Goal: Task Accomplishment & Management: Use online tool/utility

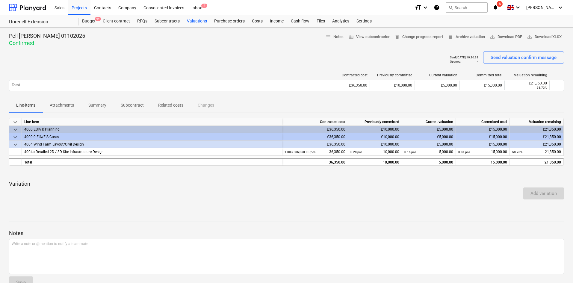
click at [509, 9] on div "E-mail sent" at bounding box center [489, 6] width 162 height 13
click at [509, 4] on div "E-mail sent" at bounding box center [489, 6] width 162 height 13
click at [511, 9] on div "E-mail sent" at bounding box center [489, 6] width 162 height 13
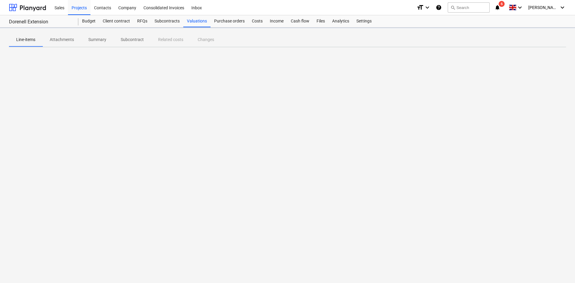
click at [500, 10] on icon "notifications" at bounding box center [497, 7] width 6 height 7
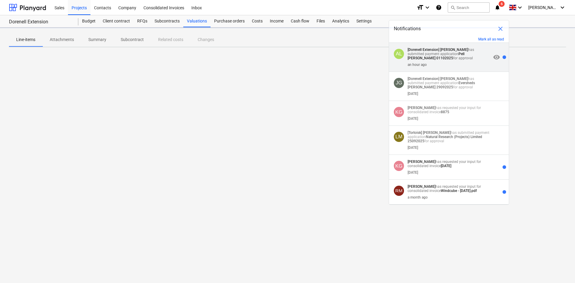
click at [443, 57] on p "[Dorenell Extension] [PERSON_NAME] has submitted payment application Pell [PERS…" at bounding box center [450, 54] width 84 height 13
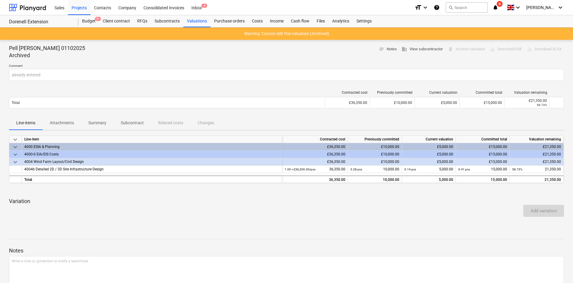
click at [505, 7] on div "format_size keyboard_arrow_down help search Search notifications 6 keyboard_arr…" at bounding box center [488, 7] width 149 height 15
click at [498, 7] on icon "notifications" at bounding box center [495, 7] width 6 height 7
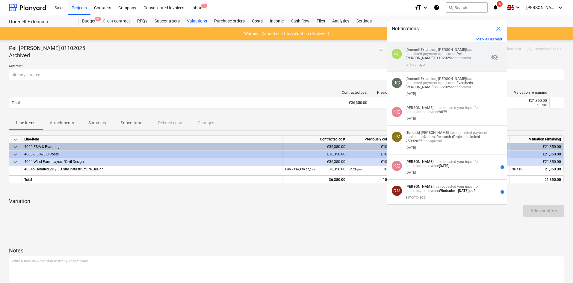
click at [454, 57] on p "[Dorenell Extension] [PERSON_NAME] has submitted payment application Pell [PERS…" at bounding box center [447, 54] width 84 height 13
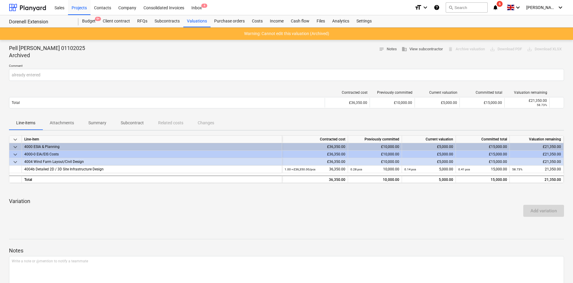
click at [85, 86] on div "Contracted cost Previously committed Current valuation Committed total Valuatio…" at bounding box center [286, 101] width 555 height 30
click at [197, 22] on div "Valuations" at bounding box center [196, 21] width 27 height 12
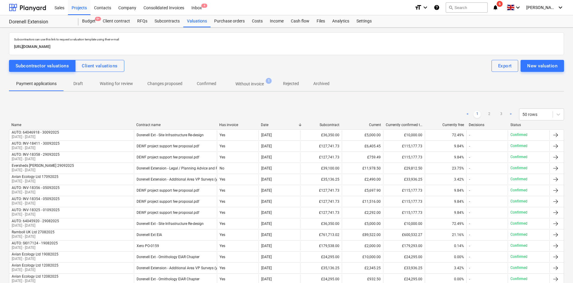
click at [242, 84] on p "Without invoice" at bounding box center [249, 84] width 28 height 6
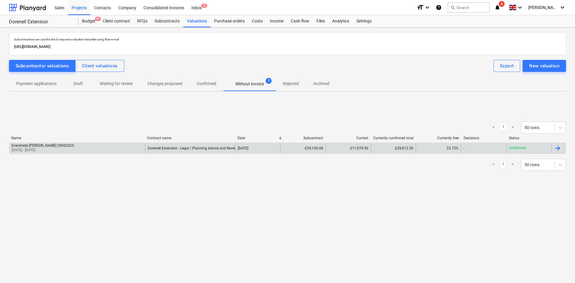
click at [84, 150] on div "Eversheds [PERSON_NAME] 29092025 [DATE] - [DATE]" at bounding box center [77, 148] width 136 height 10
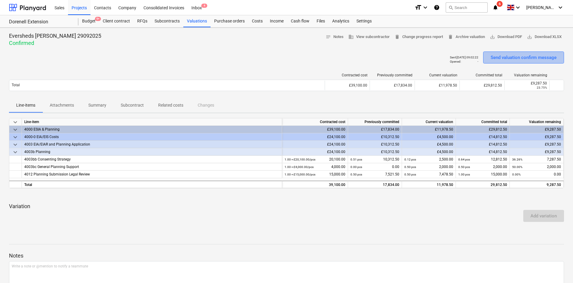
click at [515, 56] on div "Send valuation confirm message" at bounding box center [523, 58] width 66 height 8
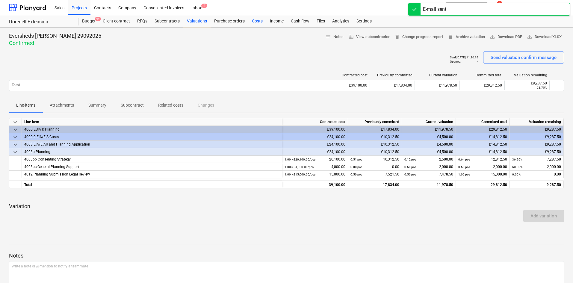
click at [262, 22] on div "Costs" at bounding box center [257, 21] width 18 height 12
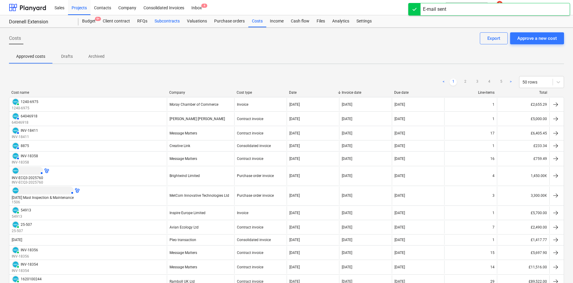
click at [157, 22] on div "Subcontracts" at bounding box center [167, 21] width 32 height 12
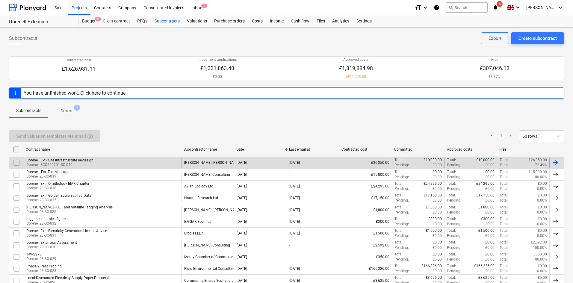
click at [123, 161] on div "Dorenell Ext - Site Infrastructure Re-design Dorenell-SCO220701-SO-040" at bounding box center [103, 163] width 158 height 10
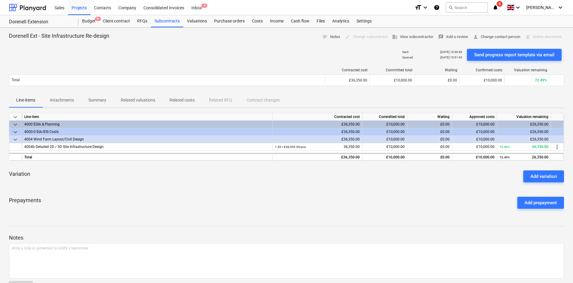
click at [186, 100] on p "Related costs" at bounding box center [181, 100] width 25 height 6
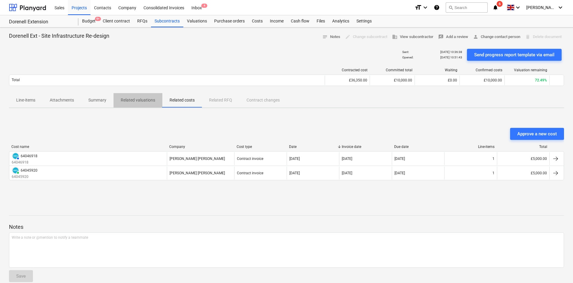
click at [150, 100] on p "Related valuations" at bounding box center [138, 100] width 34 height 6
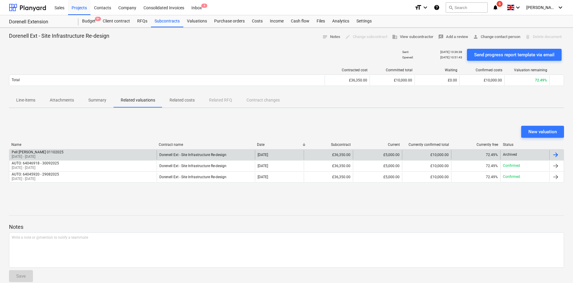
click at [128, 150] on div "Pell [PERSON_NAME] 01102025 [DATE] - [DATE]" at bounding box center [82, 155] width 147 height 10
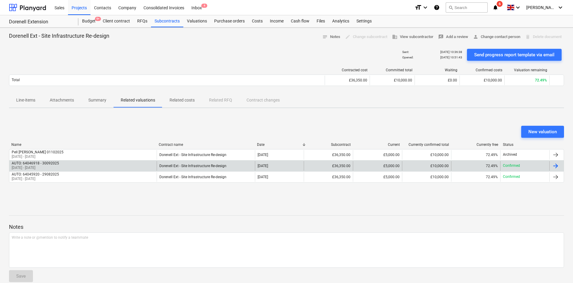
click at [119, 162] on div "AUTO: 64046918 - 30092025 [DATE] - [DATE]" at bounding box center [82, 166] width 147 height 10
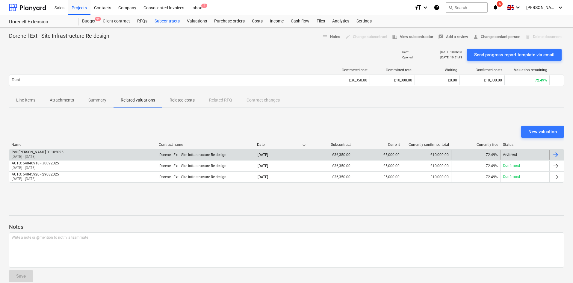
click at [107, 154] on div "Pell [PERSON_NAME] 01102025 [DATE] - [DATE]" at bounding box center [82, 155] width 147 height 10
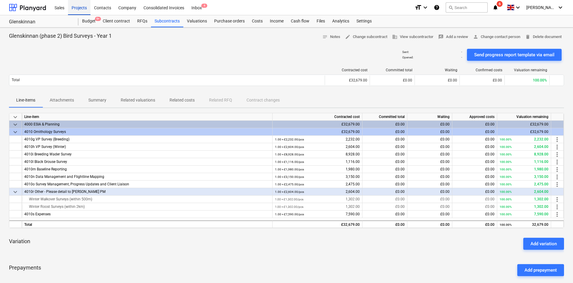
click at [81, 7] on div "Projects" at bounding box center [79, 7] width 22 height 15
click at [517, 49] on button "Send progress report template via email" at bounding box center [514, 55] width 95 height 12
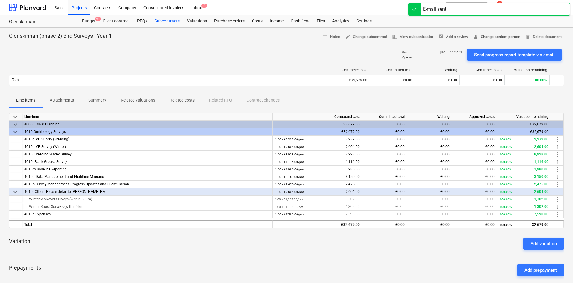
click at [498, 36] on span "person Change contact person" at bounding box center [496, 37] width 47 height 7
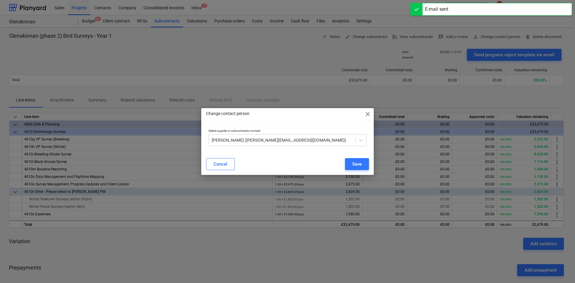
drag, startPoint x: 363, startPoint y: 112, endPoint x: 368, endPoint y: 113, distance: 5.2
click at [363, 112] on div "Change contact person close" at bounding box center [287, 114] width 172 height 12
click at [368, 113] on span "close" at bounding box center [367, 113] width 7 height 7
